Goal: Transaction & Acquisition: Purchase product/service

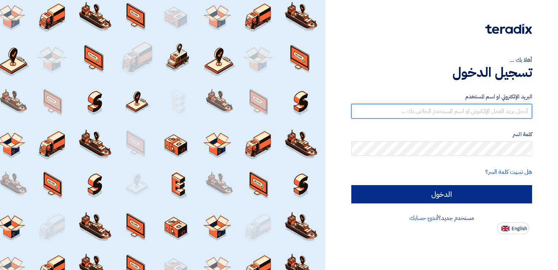
type input "[EMAIL_ADDRESS][DOMAIN_NAME]"
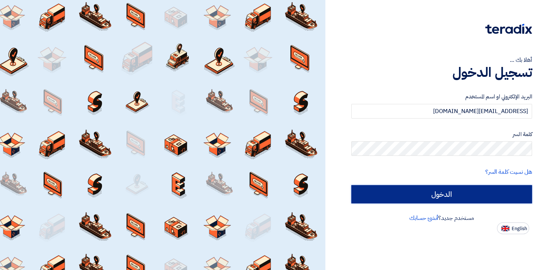
click at [444, 190] on input "الدخول" at bounding box center [441, 194] width 181 height 18
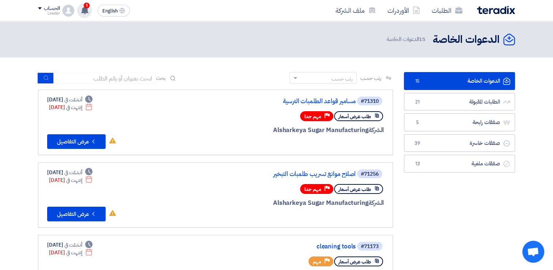
click at [83, 11] on use at bounding box center [84, 10] width 7 height 8
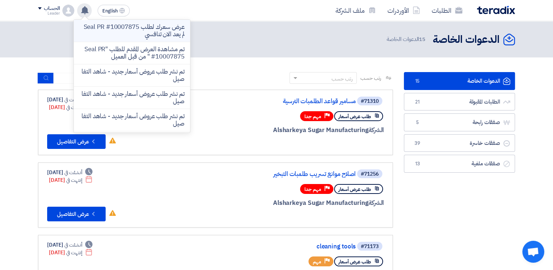
click at [129, 27] on p "عرض سعرك لطلب Seal PR #10007875 لم يعد الان تنافسي" at bounding box center [132, 30] width 104 height 15
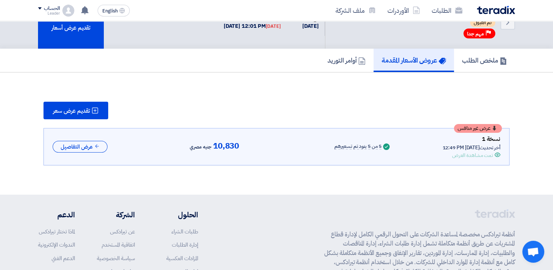
scroll to position [36, 0]
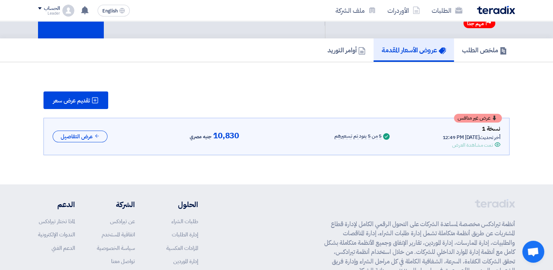
drag, startPoint x: 552, startPoint y: 138, endPoint x: 558, endPoint y: 108, distance: 30.8
click at [553, 108] on html "الطلبات الأوردرات ملف الشركة English EN عرض سعرك لطلب Seal PR #10007875 لم يعد …" at bounding box center [276, 157] width 553 height 387
drag, startPoint x: 558, startPoint y: 108, endPoint x: 545, endPoint y: 121, distance: 17.6
click at [545, 121] on section "تقديم عرض سعر عرض غير منافس نسخة 1 أخر تحديث [DATE] 12:49 PM Offer is Seen تمت …" at bounding box center [276, 123] width 553 height 122
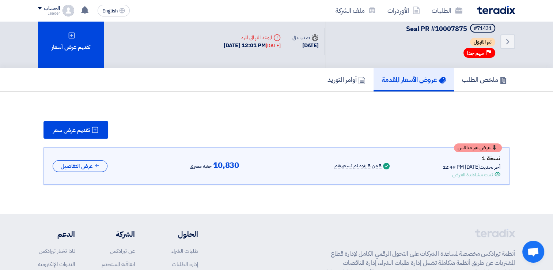
scroll to position [0, 0]
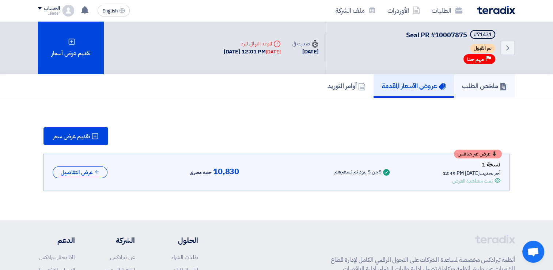
click at [484, 80] on link "ملخص الطلب" at bounding box center [484, 85] width 61 height 23
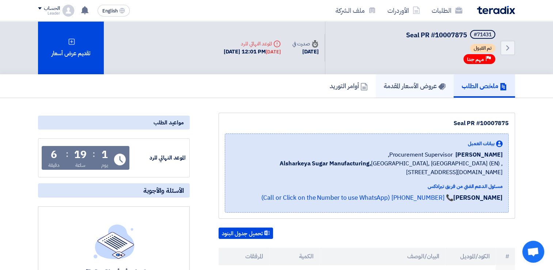
click at [392, 79] on link "عروض الأسعار المقدمة" at bounding box center [415, 85] width 78 height 23
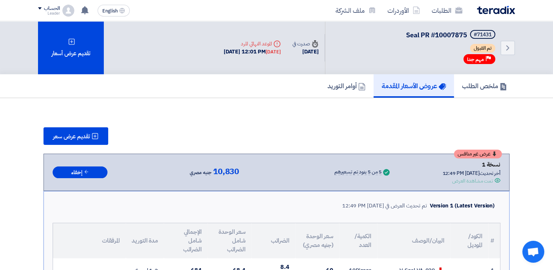
drag, startPoint x: 552, startPoint y: 87, endPoint x: 557, endPoint y: 92, distance: 6.7
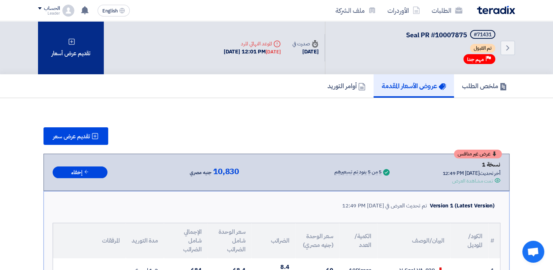
click at [95, 47] on div "تقديم عرض أسعار" at bounding box center [71, 47] width 66 height 53
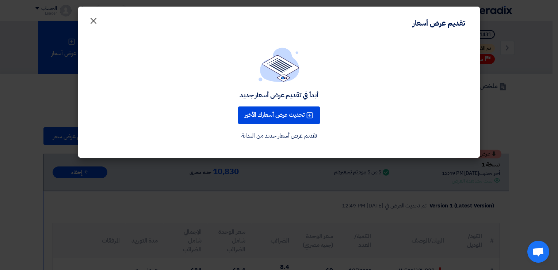
click at [97, 20] on span "×" at bounding box center [93, 20] width 9 height 22
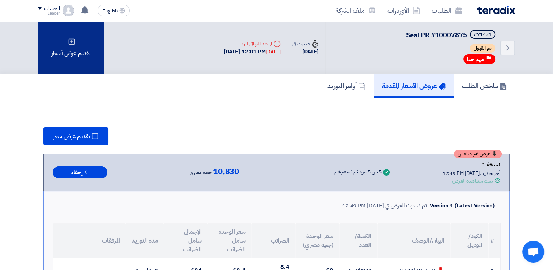
click at [75, 38] on icon at bounding box center [71, 41] width 7 height 7
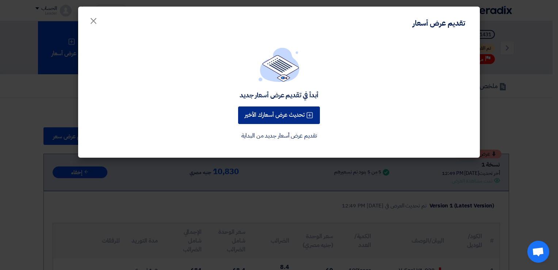
click at [278, 119] on button "تحديث عرض أسعارك الأخير" at bounding box center [279, 115] width 82 height 18
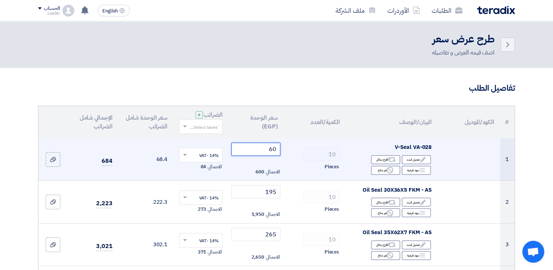
click at [273, 146] on input "60" at bounding box center [255, 148] width 49 height 13
type input "5"
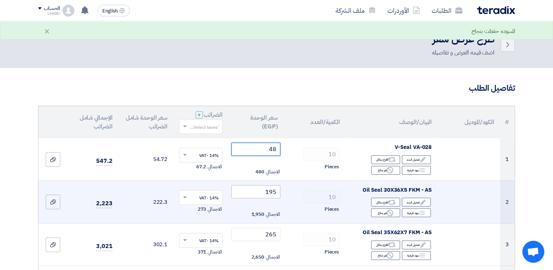
type input "48"
click at [269, 193] on input "195" at bounding box center [255, 191] width 49 height 13
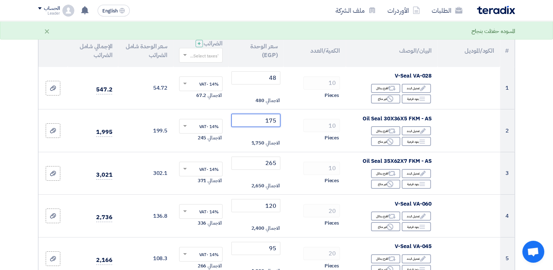
scroll to position [56, 0]
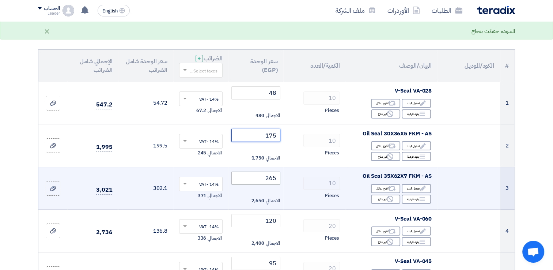
type input "175"
click at [269, 179] on input "265" at bounding box center [255, 177] width 49 height 13
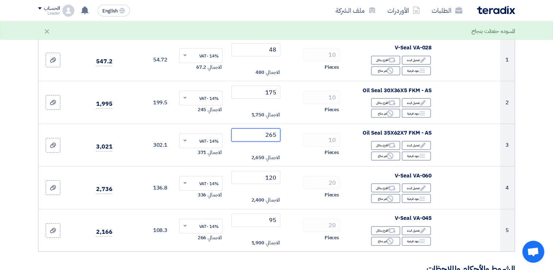
scroll to position [101, 0]
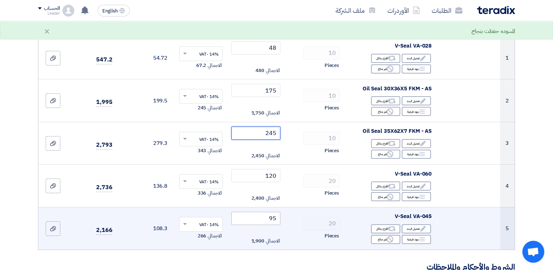
type input "245"
click at [274, 214] on input "95" at bounding box center [255, 218] width 49 height 13
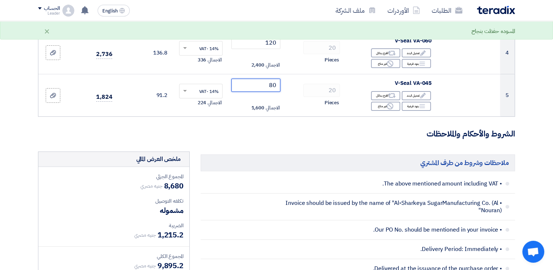
scroll to position [240, 0]
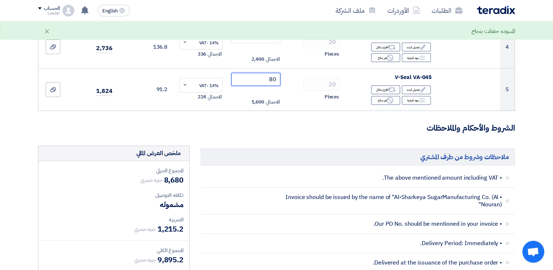
type input "80"
click at [320, 130] on h3 "الشروط والأحكام والملاحظات" at bounding box center [276, 127] width 477 height 11
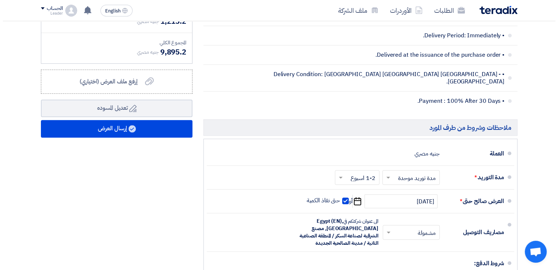
scroll to position [458, 0]
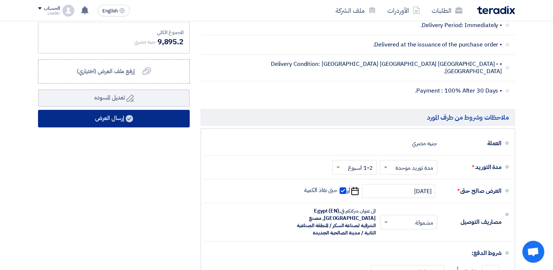
click at [182, 114] on button "إرسال العرض" at bounding box center [114, 119] width 152 height 18
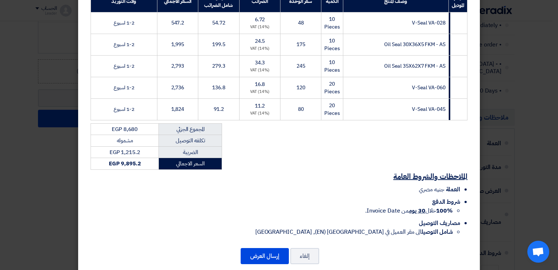
scroll to position [155, 0]
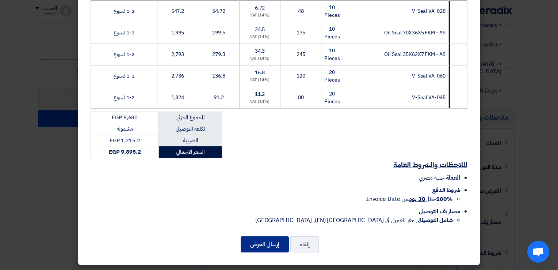
click at [257, 240] on button "إرسال العرض" at bounding box center [265, 244] width 48 height 16
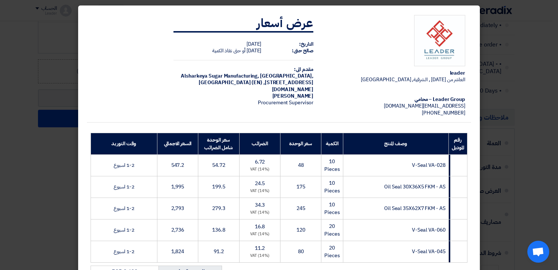
scroll to position [0, 0]
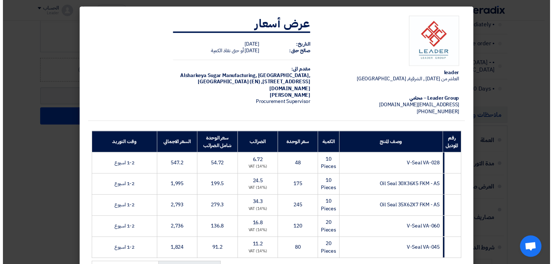
scroll to position [28, 0]
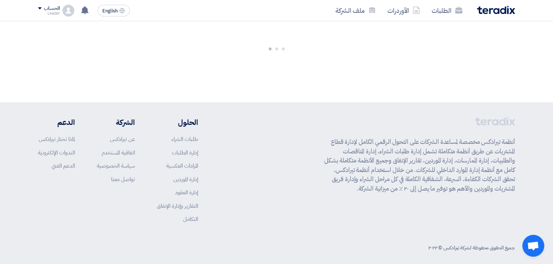
drag, startPoint x: 3, startPoint y: 134, endPoint x: 4, endPoint y: -13, distance: 147.2
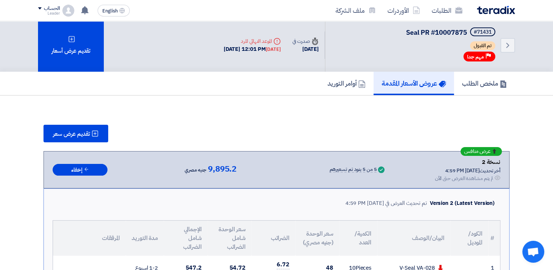
scroll to position [0, 0]
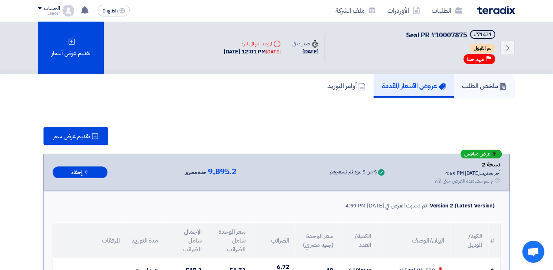
click at [491, 84] on h5 "ملخص الطلب" at bounding box center [484, 85] width 45 height 8
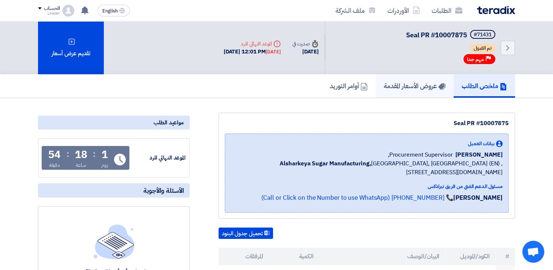
click at [443, 90] on link "عروض الأسعار المقدمة" at bounding box center [415, 85] width 78 height 23
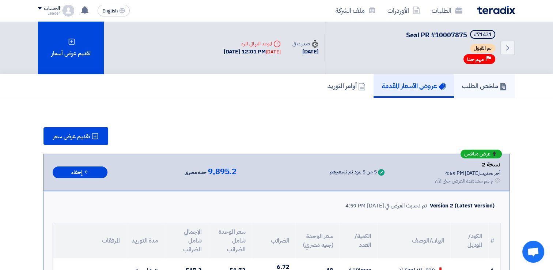
click at [481, 88] on h5 "ملخص الطلب" at bounding box center [484, 85] width 45 height 8
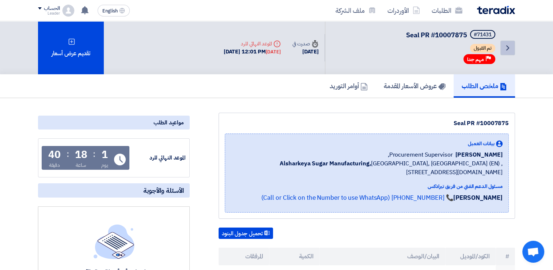
click at [506, 41] on link "Back" at bounding box center [507, 48] width 15 height 15
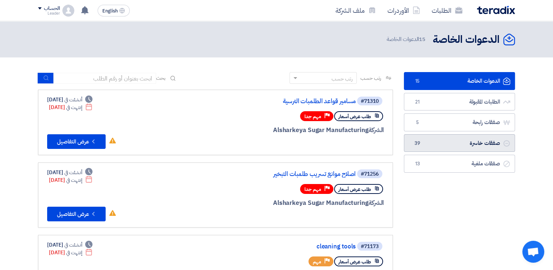
click at [481, 142] on link "صفقات خاسرة صفقات خاسرة 39" at bounding box center [459, 143] width 111 height 18
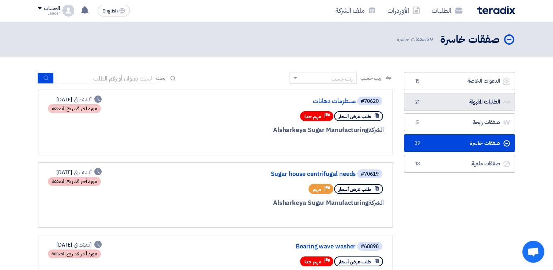
click at [487, 106] on link "الطلبات المقبولة الطلبات المقبولة 21" at bounding box center [459, 102] width 111 height 18
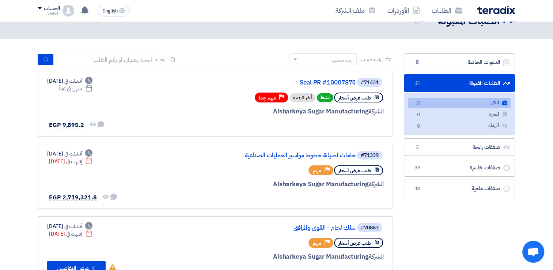
scroll to position [18, 0]
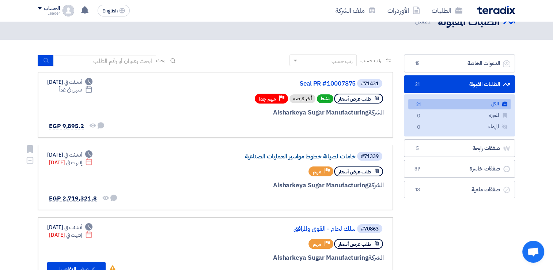
click at [332, 156] on link "خامات لصيانة خطوط مواسير العمليات الصناعية" at bounding box center [282, 156] width 146 height 7
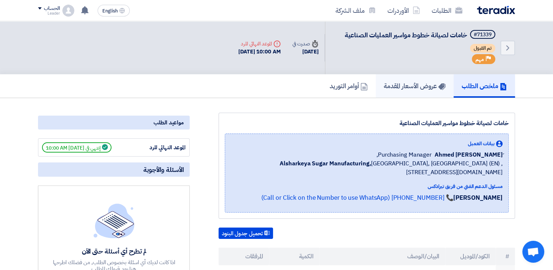
click at [391, 92] on link "عروض الأسعار المقدمة" at bounding box center [415, 85] width 78 height 23
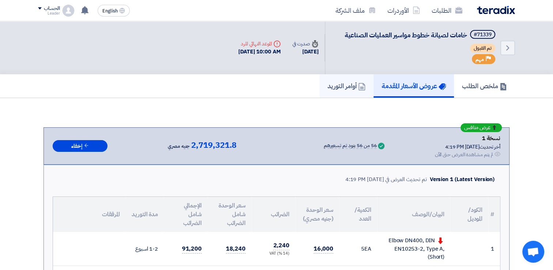
click at [349, 86] on h5 "أوامر التوريد" at bounding box center [346, 85] width 38 height 8
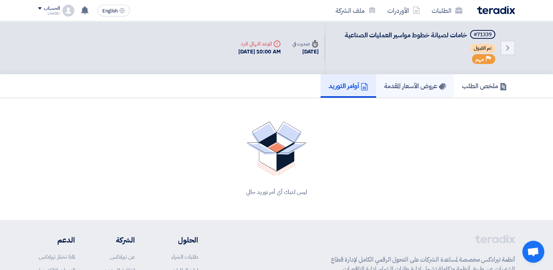
click at [419, 78] on link "عروض الأسعار المقدمة" at bounding box center [415, 85] width 78 height 23
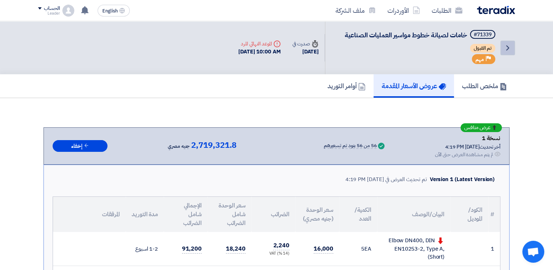
click at [507, 49] on icon "Back" at bounding box center [507, 47] width 9 height 9
